Goal: Answer question/provide support

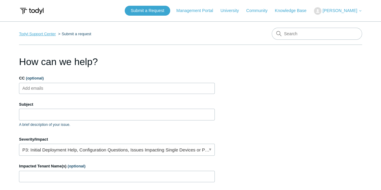
click at [42, 35] on link "Todyl Support Center" at bounding box center [37, 34] width 37 height 5
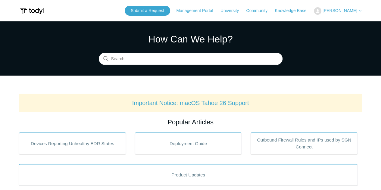
scroll to position [0, 0]
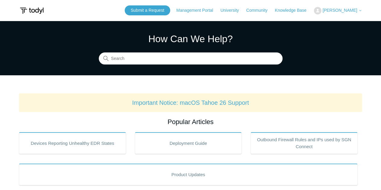
click at [335, 9] on span "[PERSON_NAME]" at bounding box center [339, 10] width 35 height 5
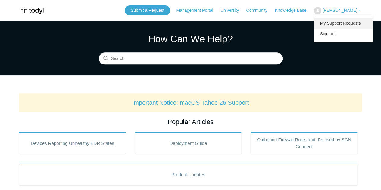
click at [335, 21] on link "My Support Requests" at bounding box center [343, 23] width 59 height 11
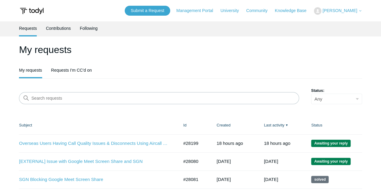
scroll to position [49, 0]
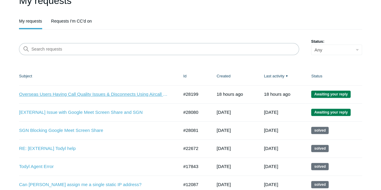
click at [126, 95] on link "Overseas Users Having Call Quality Issues & Disconnects Using Aircall Soft Phon…" at bounding box center [94, 94] width 150 height 7
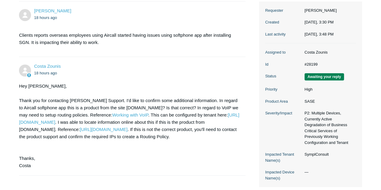
scroll to position [99, 0]
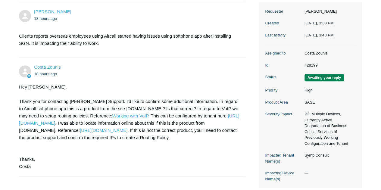
click at [112, 116] on link "Working with VoIP" at bounding box center [130, 115] width 36 height 5
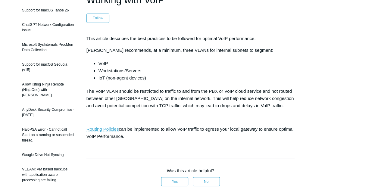
scroll to position [61, 0]
click at [106, 131] on link "Routing Policies" at bounding box center [102, 129] width 32 height 5
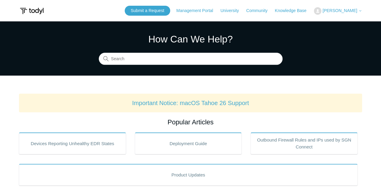
click at [345, 11] on span "[PERSON_NAME]" at bounding box center [339, 10] width 35 height 5
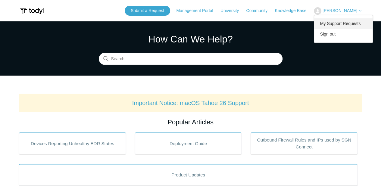
click at [339, 25] on link "My Support Requests" at bounding box center [343, 23] width 59 height 11
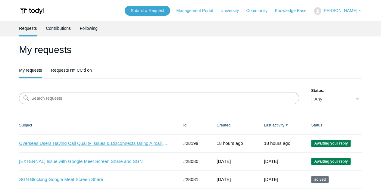
click at [95, 143] on link "Overseas Users Having Call Quality Issues & Disconnects Using Aircall Soft Phon…" at bounding box center [94, 143] width 150 height 7
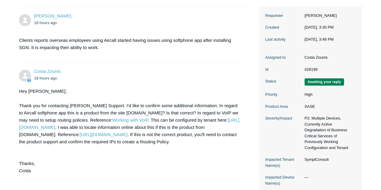
scroll to position [95, 0]
click at [80, 125] on link "https://portal.todyl.com/policy/routepolicy" at bounding box center [129, 123] width 220 height 12
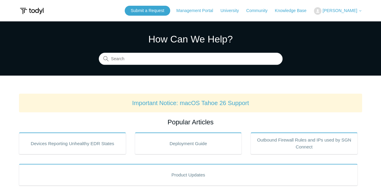
click at [331, 9] on span "[PERSON_NAME]" at bounding box center [339, 10] width 35 height 5
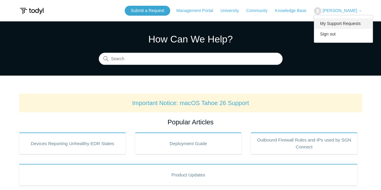
click at [336, 22] on link "My Support Requests" at bounding box center [343, 23] width 59 height 11
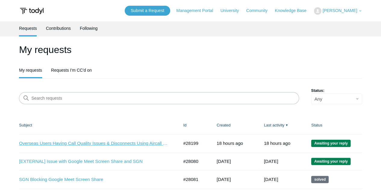
click at [99, 142] on link "Overseas Users Having Call Quality Issues & Disconnects Using Aircall Soft Phon…" at bounding box center [94, 143] width 150 height 7
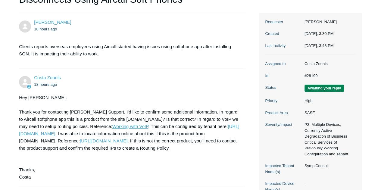
scroll to position [89, 0]
click at [127, 142] on link "[URL][DOMAIN_NAME]" at bounding box center [104, 140] width 48 height 5
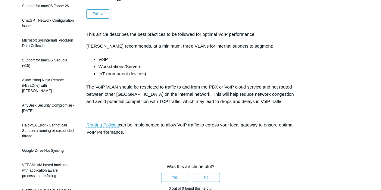
scroll to position [66, 0]
click at [101, 122] on link "Routing Policies" at bounding box center [102, 124] width 32 height 5
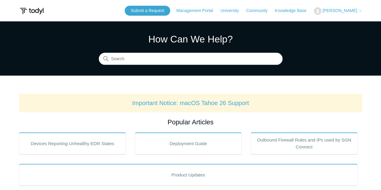
click at [336, 10] on span "[PERSON_NAME]" at bounding box center [339, 10] width 35 height 5
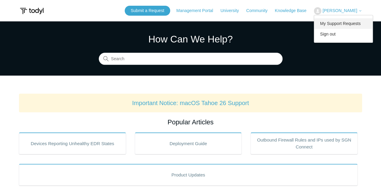
click at [333, 23] on link "My Support Requests" at bounding box center [343, 23] width 59 height 11
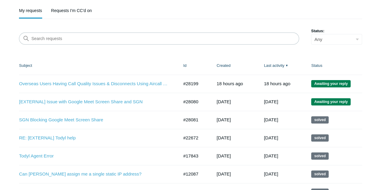
scroll to position [71, 0]
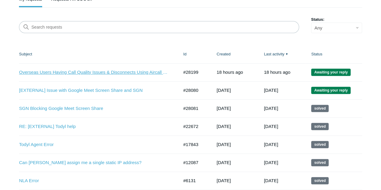
click at [108, 73] on link "Overseas Users Having Call Quality Issues & Disconnects Using Aircall Soft Phon…" at bounding box center [94, 72] width 150 height 7
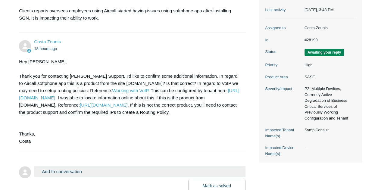
scroll to position [174, 0]
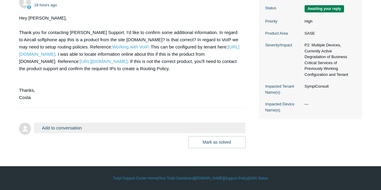
click at [83, 128] on button "Add to conversation" at bounding box center [139, 127] width 211 height 11
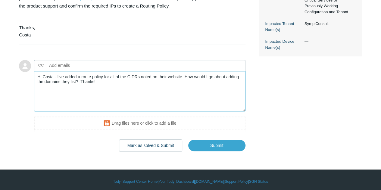
scroll to position [240, 0]
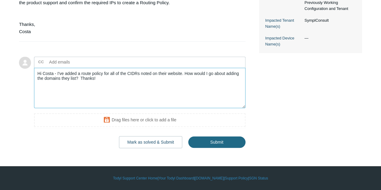
type textarea "Hi Costa - I've added a route policy for all of the CIDRs noted on their websit…"
click at [209, 143] on input "Submit" at bounding box center [216, 142] width 57 height 12
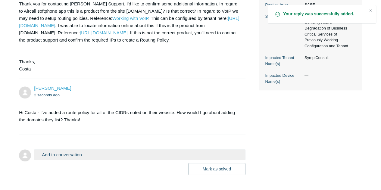
scroll to position [196, 0]
